Goal: Task Accomplishment & Management: Manage account settings

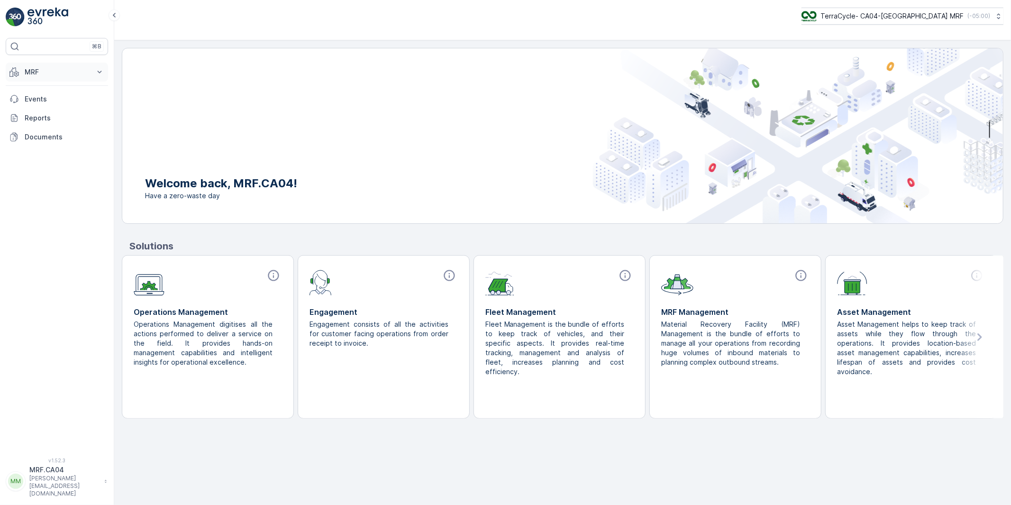
click at [35, 70] on p "MRF" at bounding box center [57, 71] width 64 height 9
click at [41, 140] on p "Outbound" at bounding box center [40, 140] width 32 height 9
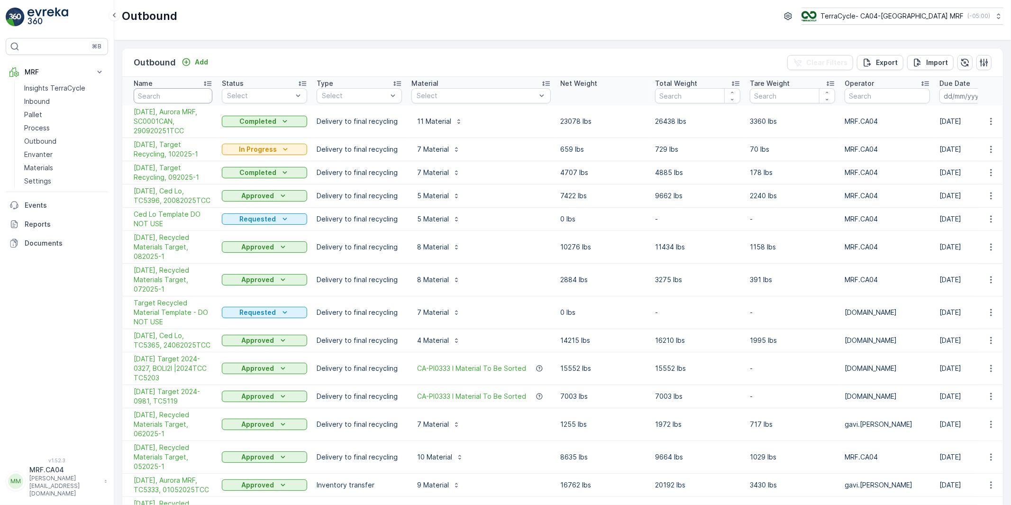
click at [166, 95] on input "text" at bounding box center [173, 95] width 79 height 15
type input "te"
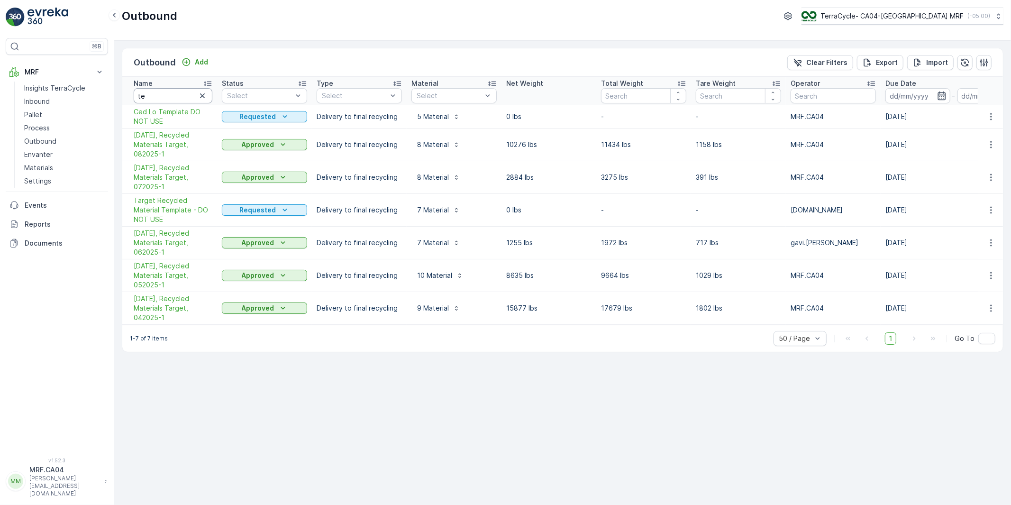
click at [166, 95] on input "te" at bounding box center [173, 95] width 79 height 15
click at [53, 494] on p "monika.tuur@terracycle.com" at bounding box center [64, 485] width 70 height 23
click at [41, 467] on span "Log Out" at bounding box center [36, 464] width 26 height 9
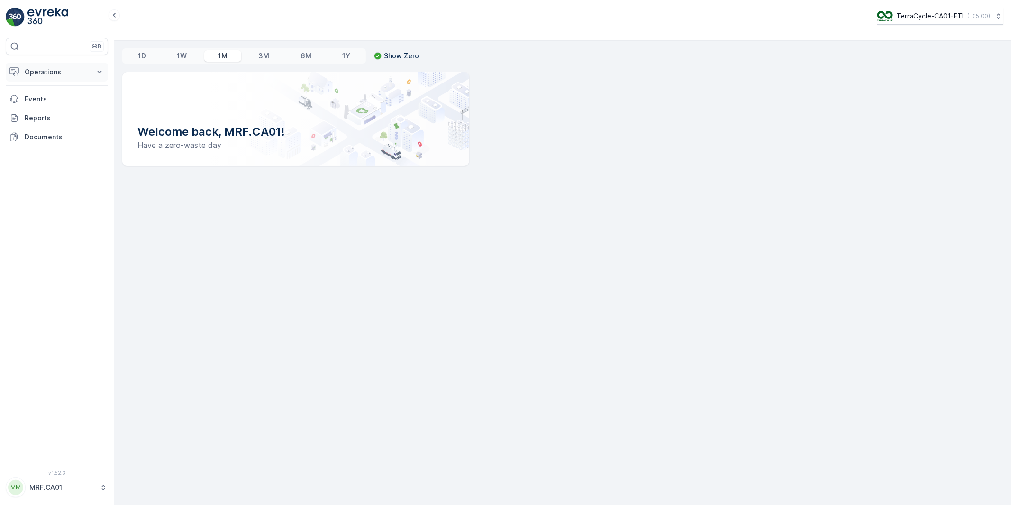
click at [38, 73] on p "Operations" at bounding box center [57, 71] width 64 height 9
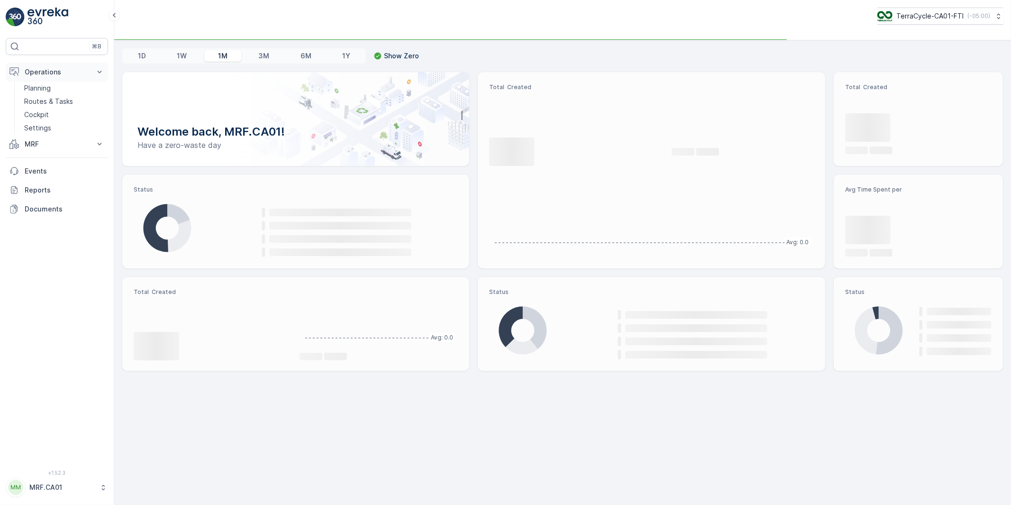
click at [41, 72] on p "Operations" at bounding box center [57, 71] width 64 height 9
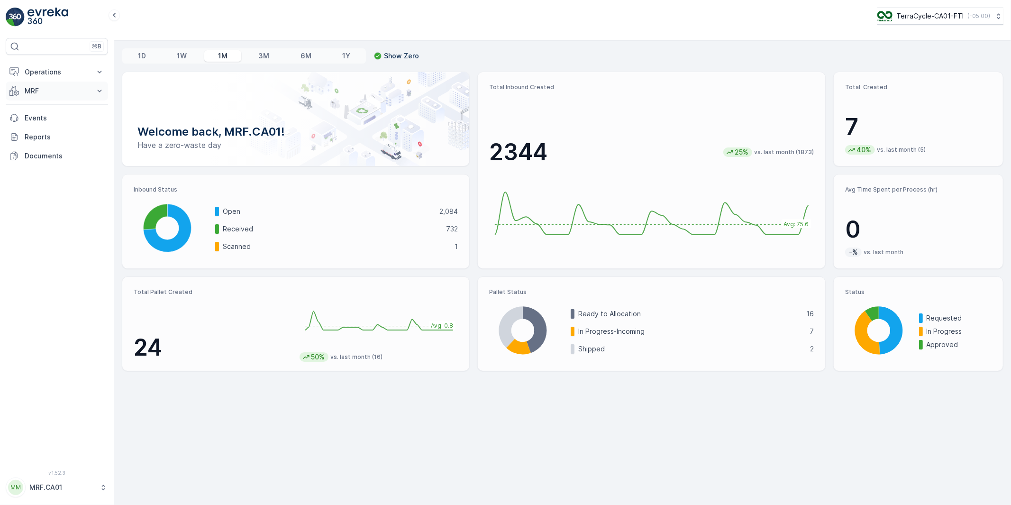
click at [32, 93] on p "MRF" at bounding box center [57, 90] width 64 height 9
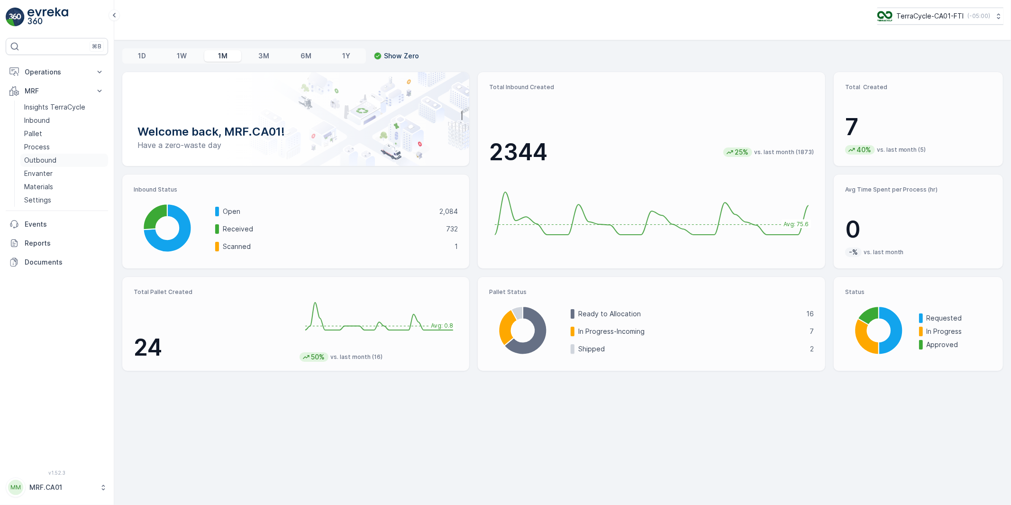
click at [40, 158] on p "Outbound" at bounding box center [40, 159] width 32 height 9
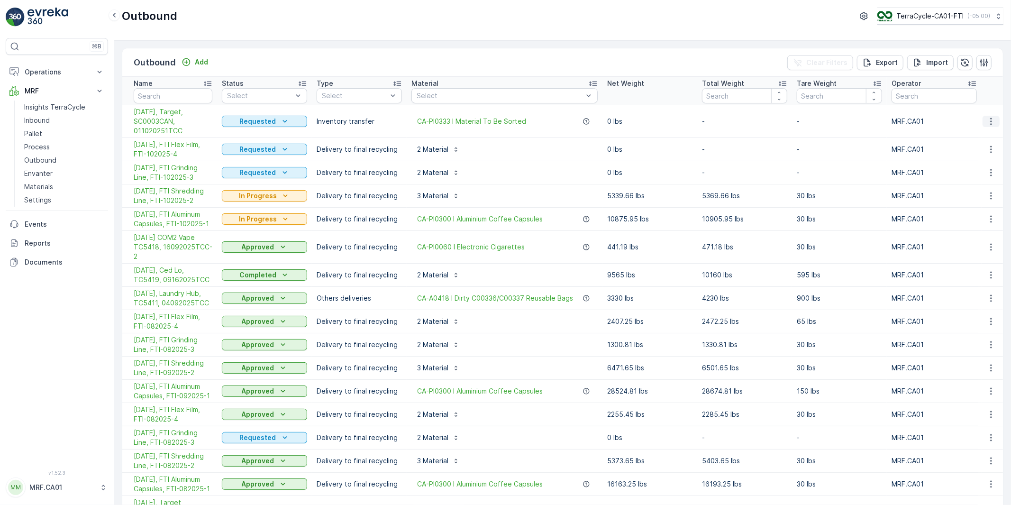
click at [990, 118] on icon "button" at bounding box center [990, 121] width 1 height 7
click at [953, 149] on span "Edit Outbound" at bounding box center [962, 148] width 46 height 9
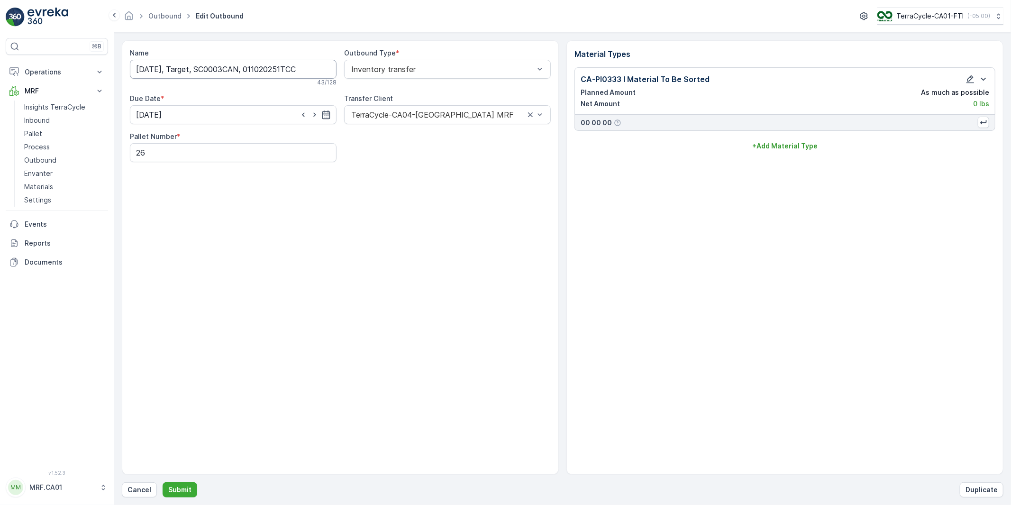
click at [154, 67] on input "10/07/2025, Target, SC0003CAN, 011020251TCC" at bounding box center [233, 69] width 207 height 19
click at [221, 261] on div "Name 10/15/2025, Target, SC0003CAN, 011020251TCC This name is available 43 / 12…" at bounding box center [340, 257] width 437 height 434
click at [264, 68] on input "10/15/2025, Target, SC0003CAN, 011020251TCC" at bounding box center [233, 69] width 207 height 19
type input "10/15/2025, Target, SC0003CAN, 151020251TCC"
click at [324, 116] on icon "button" at bounding box center [326, 116] width 8 height 9
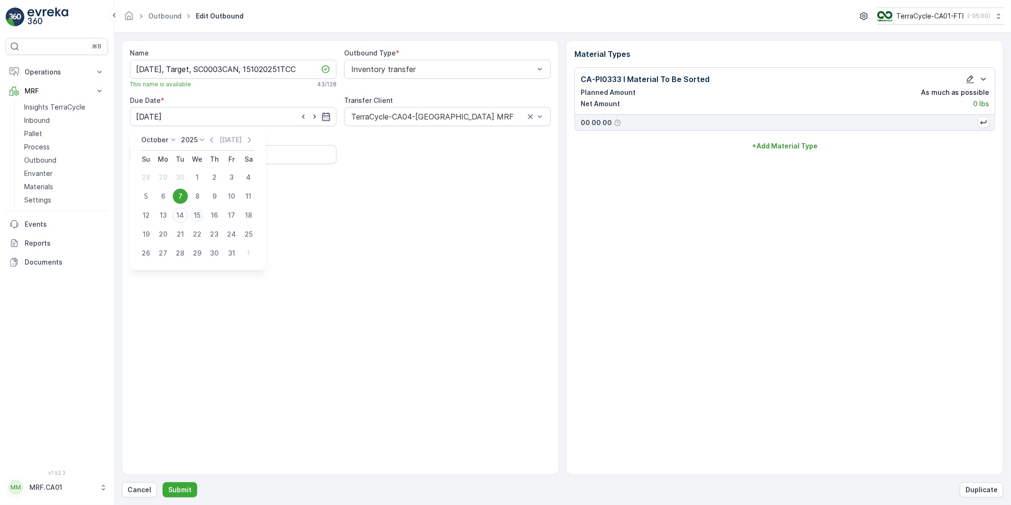
click at [196, 212] on div "15" at bounding box center [197, 215] width 15 height 15
type input "15.10.2025"
click at [298, 220] on div "Name 10/15/2025, Target, SC0003CAN, 151020251TCC This name is available 43 / 12…" at bounding box center [340, 257] width 437 height 434
click at [176, 489] on p "Submit" at bounding box center [179, 489] width 23 height 9
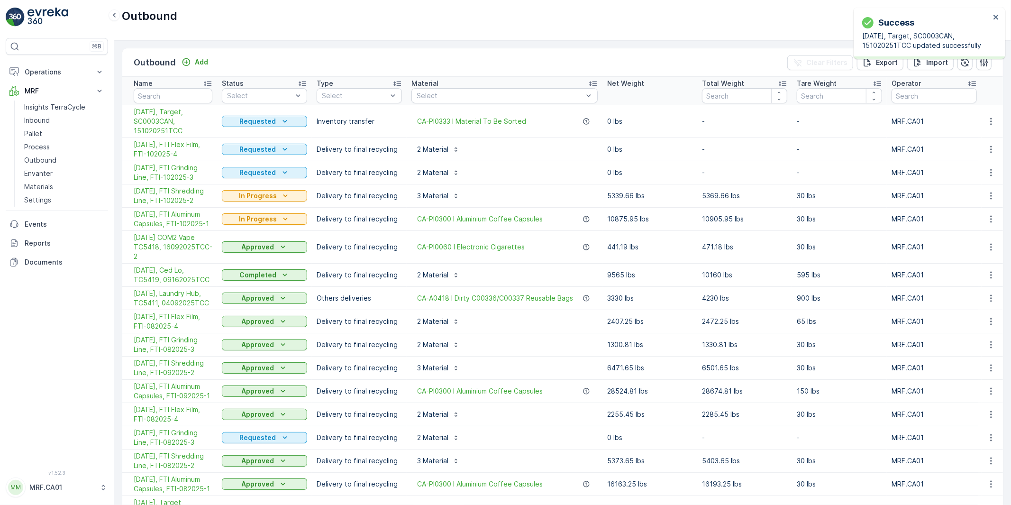
drag, startPoint x: 128, startPoint y: 110, endPoint x: 192, endPoint y: 135, distance: 68.5
click at [192, 135] on td "10/15/2025, Target, SC0003CAN, 151020251TCC" at bounding box center [169, 121] width 95 height 33
copy span "10/15/2025, Target, SC0003CAN, 151020251TCC"
click at [988, 120] on icon "button" at bounding box center [990, 121] width 9 height 9
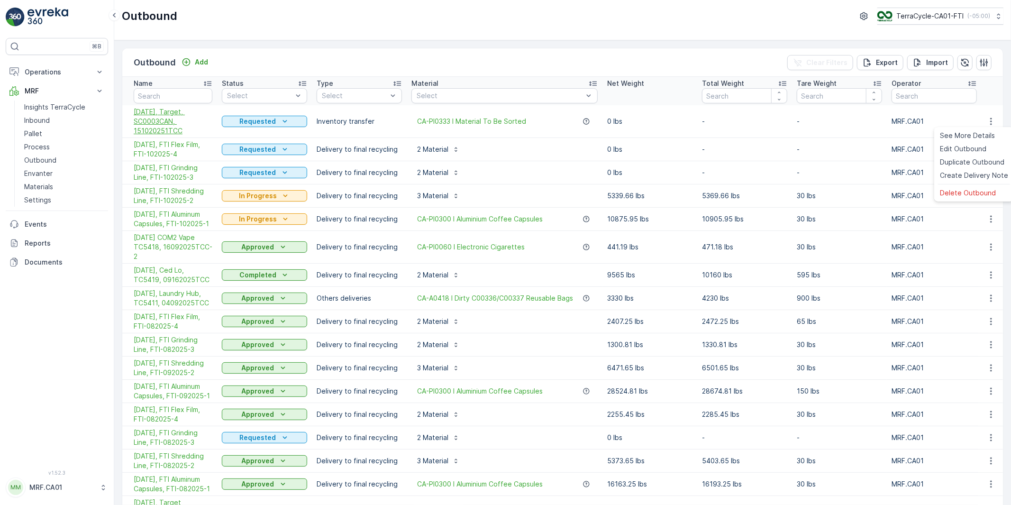
click at [162, 117] on span "10/15/2025, Target, SC0003CAN, 151020251TCC" at bounding box center [173, 121] width 79 height 28
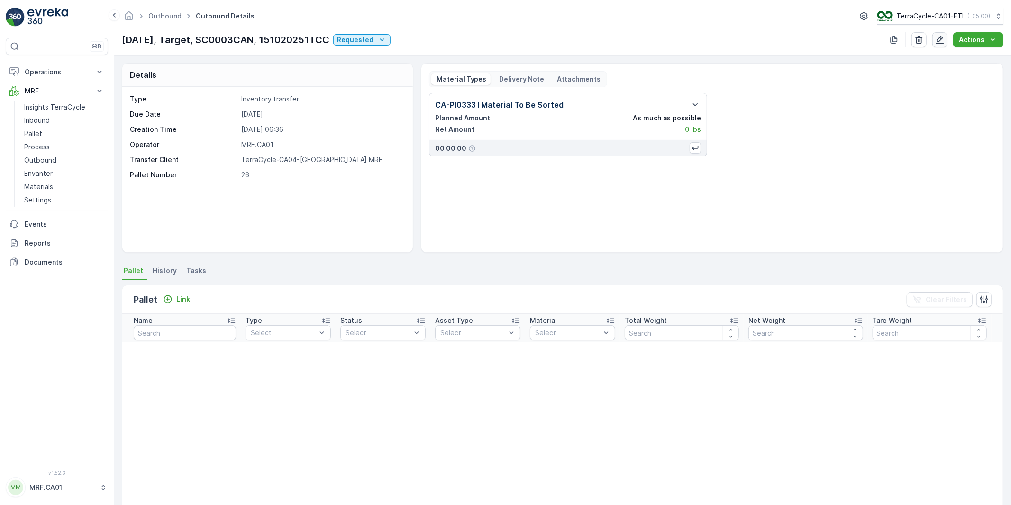
click at [939, 38] on icon "button" at bounding box center [940, 40] width 8 height 8
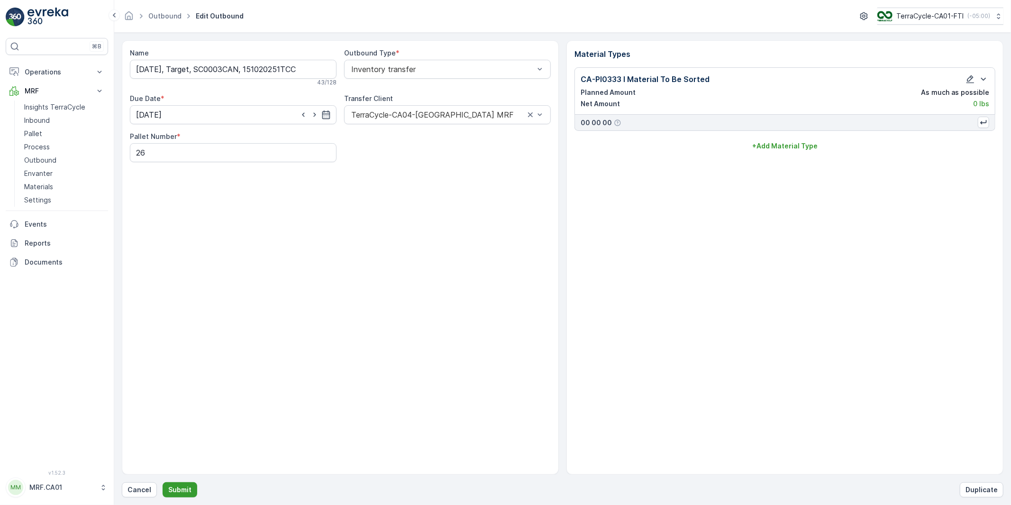
click at [173, 492] on p "Submit" at bounding box center [179, 489] width 23 height 9
